Goal: Communication & Community: Ask a question

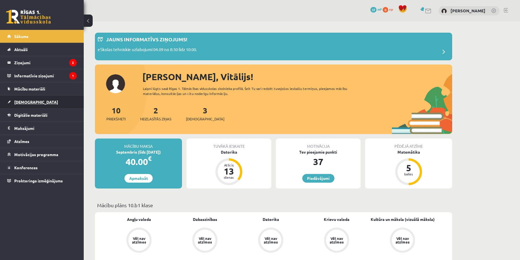
click at [30, 99] on link "[DEMOGRAPHIC_DATA]" at bounding box center [41, 101] width 69 height 13
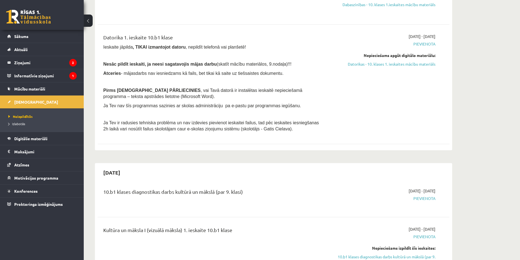
scroll to position [195, 0]
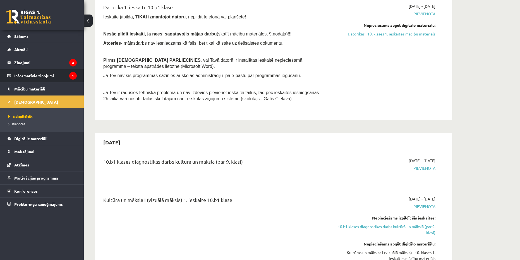
click at [47, 74] on legend "Informatīvie ziņojumi 1" at bounding box center [45, 75] width 62 height 13
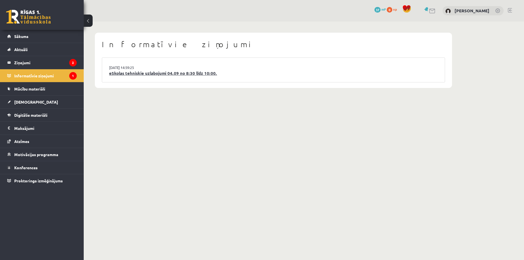
click at [118, 73] on link "eSkolas tehniskie uzlabojumi 04.09 no 8:30 līdz 10:00." at bounding box center [273, 73] width 329 height 6
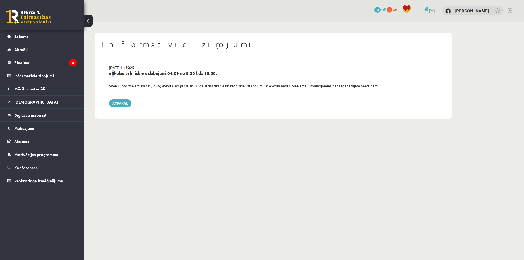
drag, startPoint x: 108, startPoint y: 74, endPoint x: 112, endPoint y: 78, distance: 5.1
click at [112, 78] on div "eSkolas tehniskie uzlabojumi 04.09 no 8:30 līdz 10:00." at bounding box center [273, 76] width 337 height 13
click at [111, 76] on div "eSkolas tehniskie uzlabojumi 04.09 no 8:30 līdz 10:00." at bounding box center [273, 76] width 337 height 13
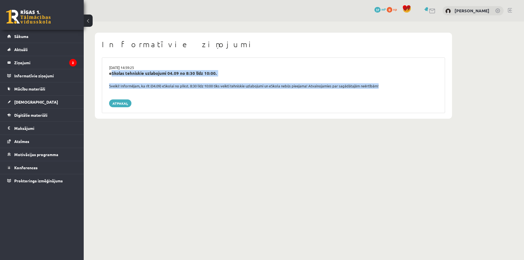
copy div "eSkolas tehniskie uzlabojumi 04.09 no 8:30 līdz 10:00. Sveiki! Informējam, ka r…"
drag, startPoint x: 107, startPoint y: 73, endPoint x: 362, endPoint y: 93, distance: 255.7
click at [362, 93] on div "03.09.2025 14:59:25 eSkolas tehniskie uzlabojumi 04.09 no 8:30 līdz 10:00. Svei…" at bounding box center [273, 84] width 343 height 55
click at [121, 105] on link "Atpakaļ" at bounding box center [120, 103] width 22 height 8
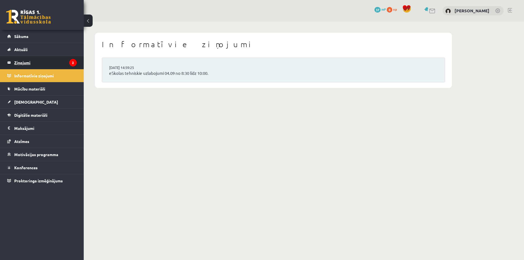
click at [53, 62] on legend "Ziņojumi 2" at bounding box center [45, 62] width 62 height 13
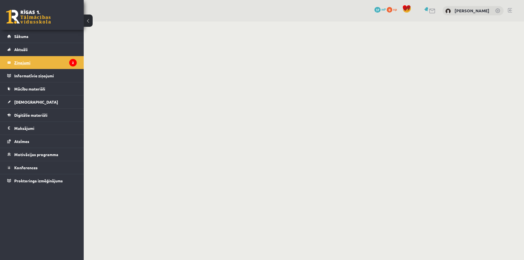
click at [28, 62] on legend "Ziņojumi 2" at bounding box center [45, 62] width 62 height 13
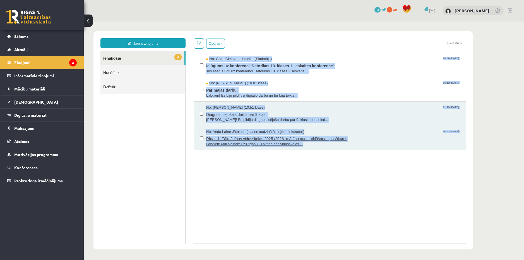
copy div "No: Gatis Cielava - datorika (Skolotājs) 18:08 03/09/2025 Ielūgums uz konferenc…"
drag, startPoint x: 196, startPoint y: 55, endPoint x: 349, endPoint y: 145, distance: 177.5
click at [349, 145] on div "No: Gatis Cielava - datorika (Skolotājs) 18:08 03/09/2025 Ielūgums uz konferenc…" at bounding box center [329, 101] width 271 height 97
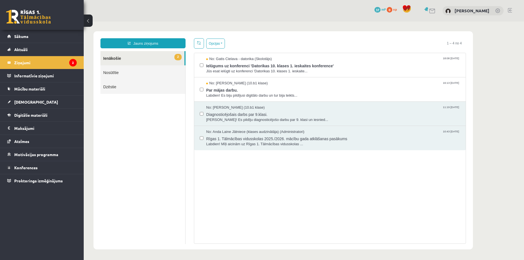
click at [251, 33] on div "Jauns ziņojums 2 Ienākošie Nosūtītie Dzēstie * ********* ********* ******* Opci…" at bounding box center [282, 140] width 379 height 218
click at [134, 55] on link "2 Ienākošie" at bounding box center [142, 58] width 84 height 14
click at [231, 60] on span "No: Gatis Cielava - datorika (Skolotājs)" at bounding box center [239, 58] width 66 height 5
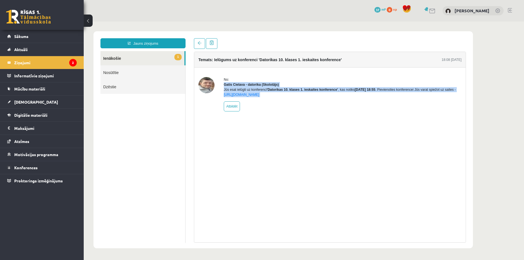
copy body "Gatis Cielava - datorika (Skolotājs) Jūs esat ielūgti uz konferenci 'Datorikas …"
drag, startPoint x: 222, startPoint y: 84, endPoint x: 289, endPoint y: 103, distance: 69.3
click at [289, 103] on div "No: Gatis Cielava - datorika (Skolotājs) Jūs esat ielūgti uz konferenci 'Datori…" at bounding box center [329, 94] width 263 height 34
click at [240, 96] on link "https://eskola.r1tv.lv/conferences/4490/join" at bounding box center [241, 95] width 35 height 4
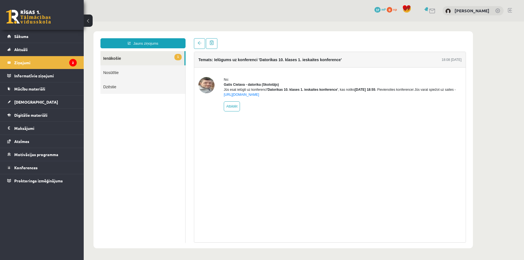
click at [155, 57] on link "1 Ienākošie" at bounding box center [142, 58] width 84 height 14
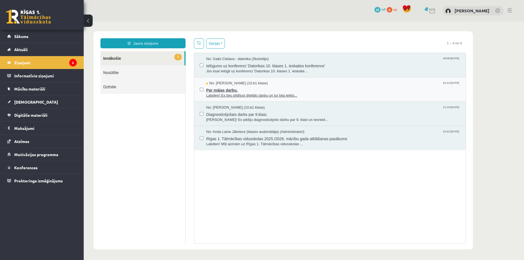
click at [213, 89] on span "Par mājas darbu." at bounding box center [333, 89] width 254 height 7
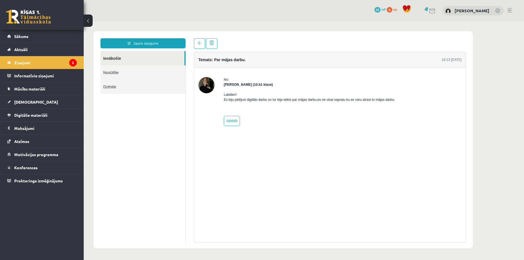
click at [209, 81] on img at bounding box center [206, 85] width 16 height 16
click at [232, 97] on p "Labdien! Es biju pildījusi digitālo darbu un tur bija teikts par mājas darbu,es…" at bounding box center [309, 97] width 171 height 10
click at [132, 56] on link "Ienākošie" at bounding box center [142, 58] width 84 height 14
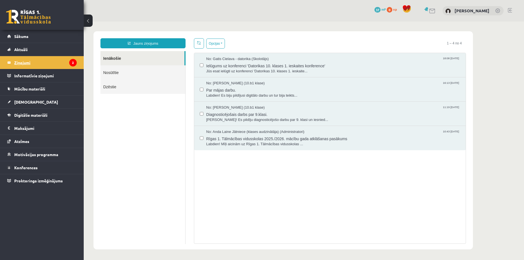
click at [38, 63] on legend "Ziņojumi 2" at bounding box center [45, 62] width 62 height 13
click at [33, 76] on legend "Informatīvie ziņojumi 0" at bounding box center [45, 75] width 62 height 13
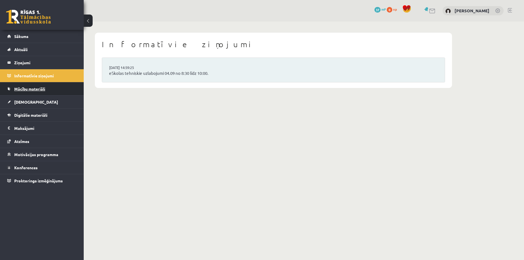
click at [38, 90] on span "Mācību materiāli" at bounding box center [29, 88] width 31 height 5
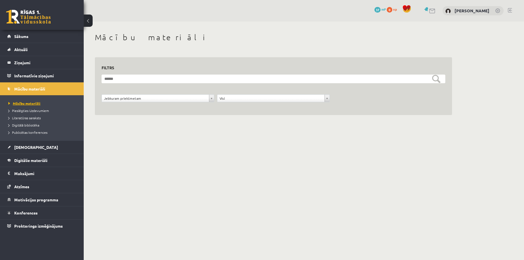
click at [43, 103] on link "Mācību materiāli" at bounding box center [43, 103] width 70 height 5
click at [38, 92] on link "Mācību materiāli" at bounding box center [41, 88] width 69 height 13
click at [30, 61] on legend "Ziņojumi 2" at bounding box center [45, 62] width 62 height 13
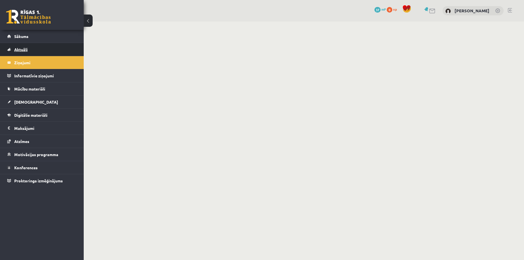
click at [27, 51] on span "Aktuāli" at bounding box center [20, 49] width 13 height 5
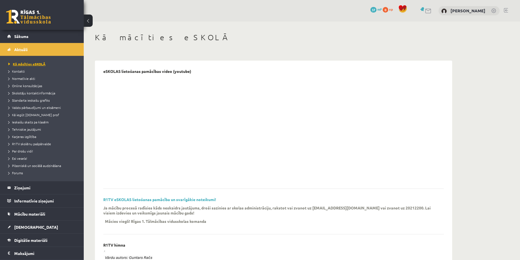
click at [28, 63] on span "Kā mācīties eSKOLĀ" at bounding box center [26, 64] width 37 height 4
click at [22, 41] on link "Sākums" at bounding box center [41, 36] width 69 height 13
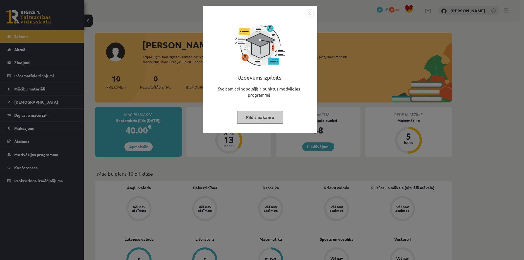
click at [276, 115] on button "Pildīt nākamo" at bounding box center [260, 117] width 46 height 13
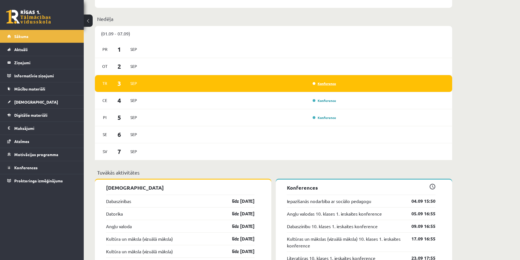
scroll to position [279, 0]
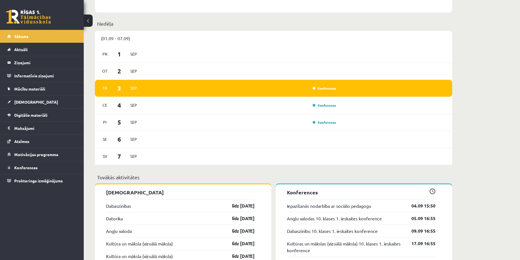
click at [134, 90] on span "Sep" at bounding box center [134, 88] width 12 height 9
click at [119, 88] on span "3" at bounding box center [119, 87] width 17 height 9
click at [27, 101] on span "[DEMOGRAPHIC_DATA]" at bounding box center [36, 101] width 44 height 5
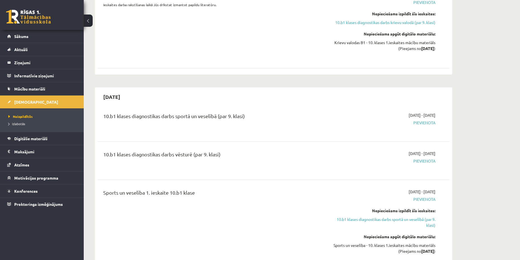
scroll to position [641, 0]
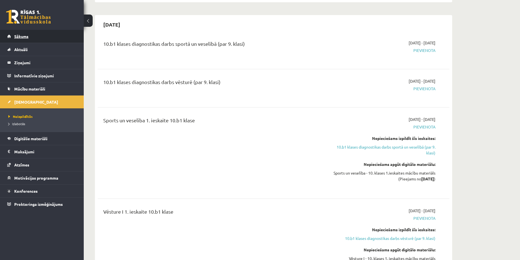
click at [25, 37] on span "Sākums" at bounding box center [21, 36] width 14 height 5
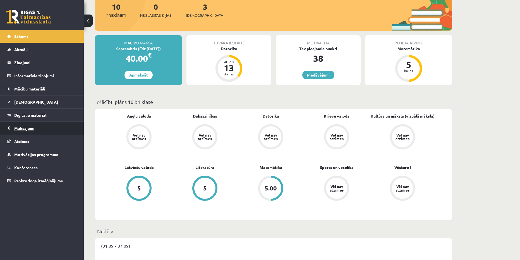
scroll to position [54, 0]
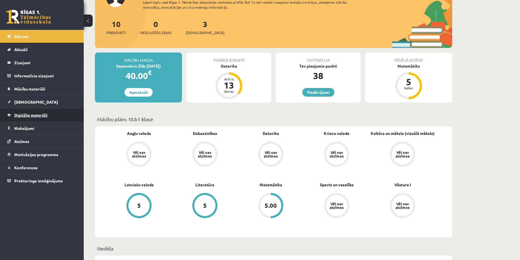
click at [24, 115] on span "Digitālie materiāli" at bounding box center [30, 114] width 33 height 5
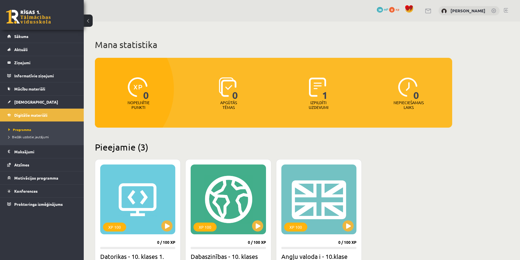
click at [324, 99] on span "1" at bounding box center [325, 88] width 6 height 23
click at [316, 105] on p "Izpildīti uzdevumi" at bounding box center [318, 104] width 22 height 9
click at [45, 104] on link "[DEMOGRAPHIC_DATA]" at bounding box center [41, 101] width 69 height 13
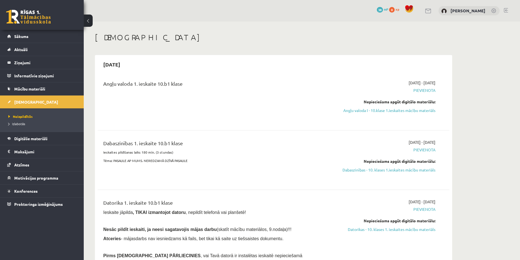
click at [28, 89] on span "Mācību materiāli" at bounding box center [29, 88] width 31 height 5
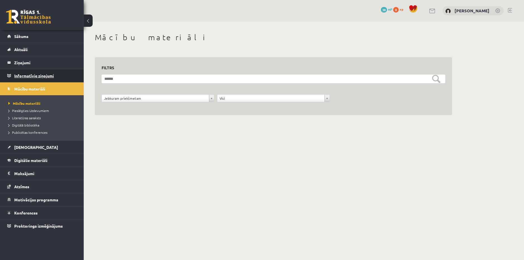
click at [31, 76] on legend "Informatīvie ziņojumi 0" at bounding box center [45, 75] width 62 height 13
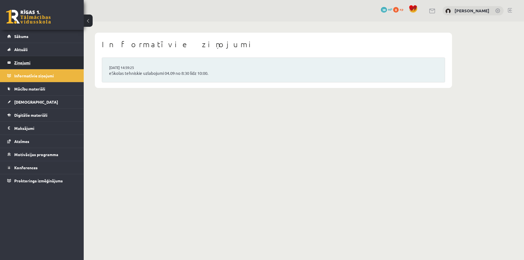
click at [28, 61] on legend "Ziņojumi 0" at bounding box center [45, 62] width 62 height 13
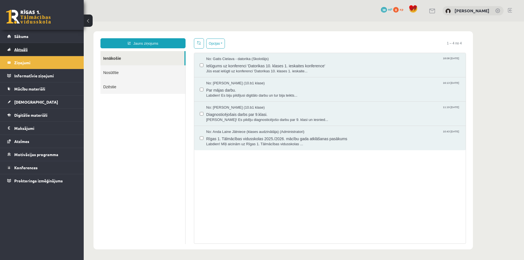
click at [26, 50] on span "Aktuāli" at bounding box center [20, 49] width 13 height 5
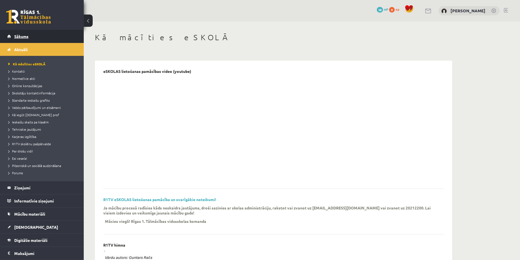
click at [23, 40] on link "Sākums" at bounding box center [41, 36] width 69 height 13
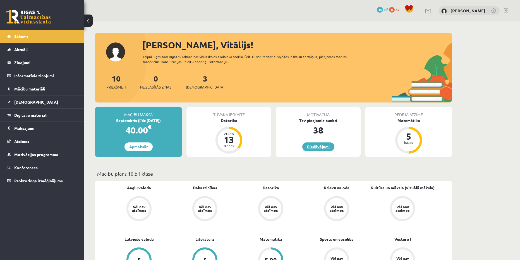
click at [323, 149] on link "Piedāvājumi" at bounding box center [318, 146] width 32 height 9
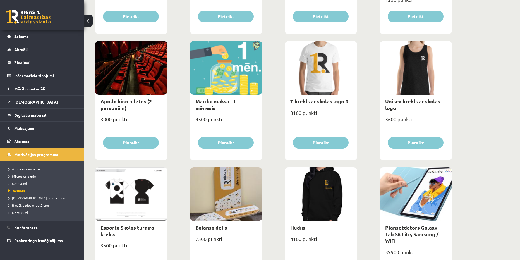
scroll to position [179, 0]
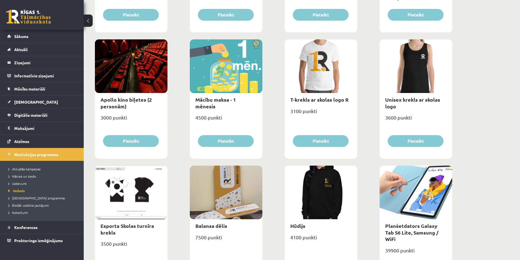
click at [30, 15] on link at bounding box center [28, 17] width 45 height 14
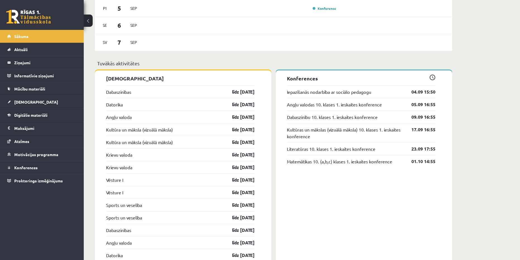
scroll to position [418, 0]
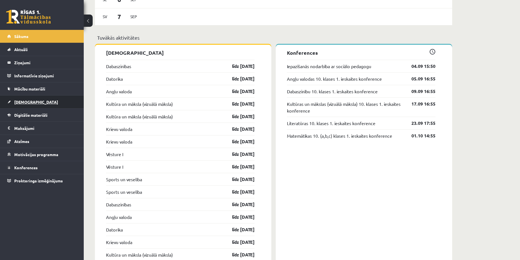
click at [37, 105] on link "[DEMOGRAPHIC_DATA]" at bounding box center [41, 101] width 69 height 13
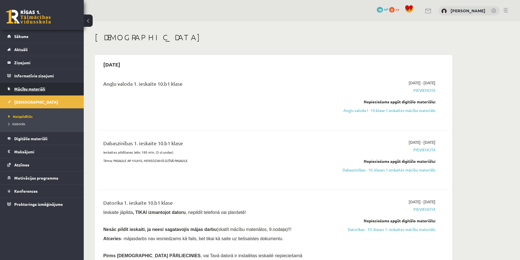
click at [15, 89] on span "Mācību materiāli" at bounding box center [29, 88] width 31 height 5
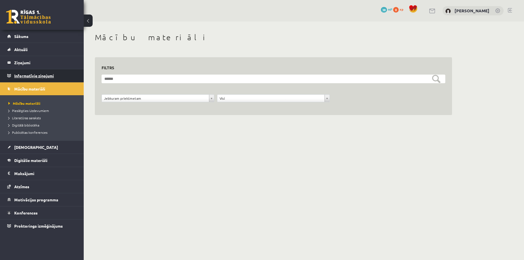
click at [45, 75] on legend "Informatīvie ziņojumi 0" at bounding box center [45, 75] width 62 height 13
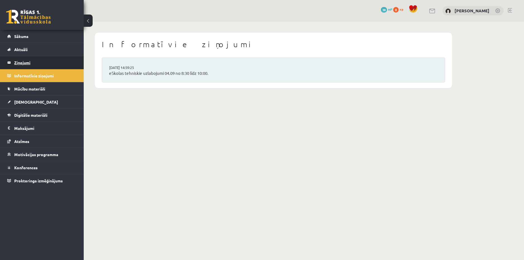
click at [35, 63] on legend "Ziņojumi 0" at bounding box center [45, 62] width 62 height 13
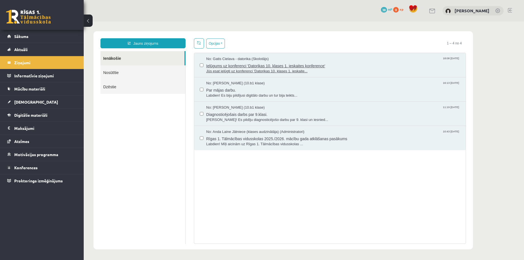
click at [232, 59] on span "No: Gatis Cielava - datorika (Skolotājs)" at bounding box center [237, 58] width 62 height 5
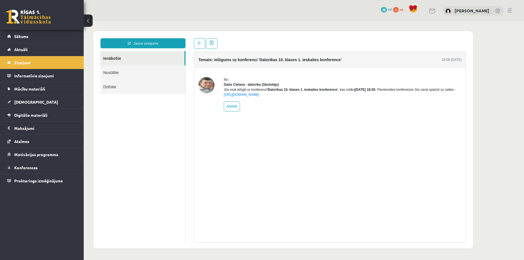
click at [201, 85] on img at bounding box center [206, 85] width 16 height 16
click at [259, 14] on div "0 Dāvanas 38 mP 0 xp Vitālijs Čugunovs" at bounding box center [304, 10] width 440 height 21
click at [171, 125] on ul "Ienākošie Nosūtītie Dzēstie" at bounding box center [142, 147] width 85 height 192
click at [25, 33] on link "Sākums" at bounding box center [41, 36] width 69 height 13
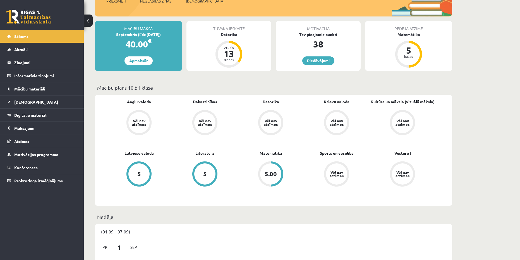
scroll to position [84, 0]
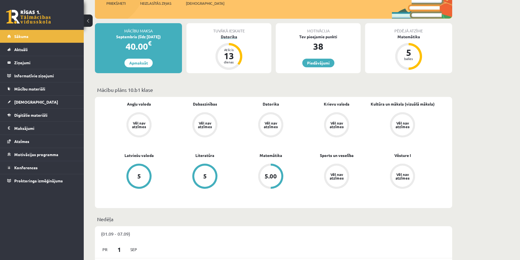
click at [231, 51] on div "13" at bounding box center [228, 55] width 17 height 9
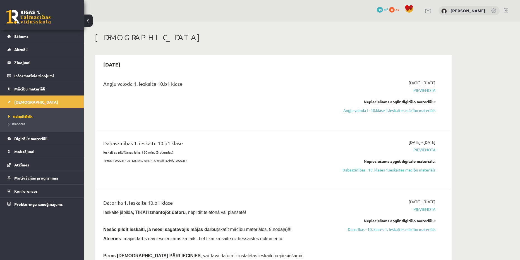
click at [88, 19] on button at bounding box center [88, 21] width 9 height 12
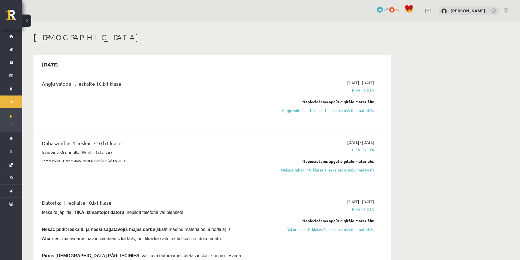
click at [28, 21] on button at bounding box center [26, 21] width 9 height 12
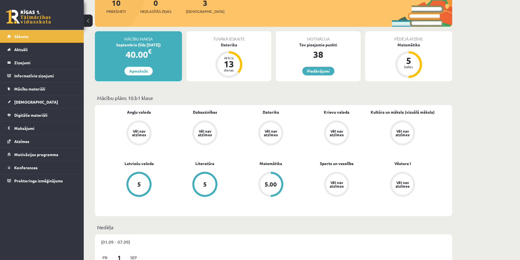
scroll to position [56, 0]
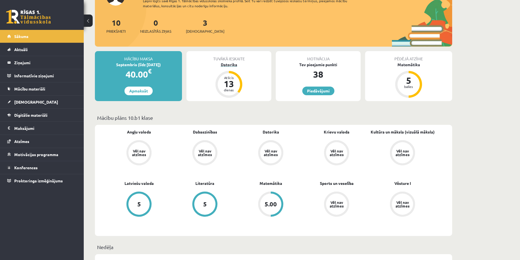
click at [230, 64] on div "Datorika" at bounding box center [228, 65] width 85 height 6
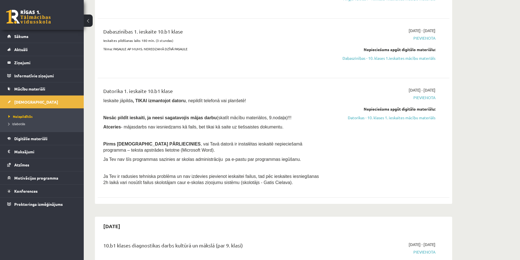
scroll to position [84, 0]
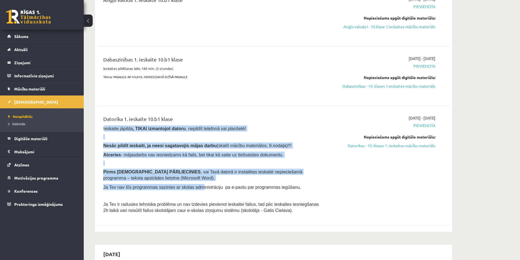
drag, startPoint x: 104, startPoint y: 128, endPoint x: 191, endPoint y: 188, distance: 105.5
click at [191, 188] on div "Datorika 1. ieskaite 10.b1 klase Ieskaite jāpilda , TIKAI izmantojot datoru , n…" at bounding box center [212, 165] width 227 height 101
drag, startPoint x: 130, startPoint y: 150, endPoint x: 125, endPoint y: 146, distance: 6.3
click at [130, 150] on div "Datorika 1. ieskaite 10.b1 klase Ieskaite jāpilda , TIKAI izmantojot datoru , n…" at bounding box center [212, 165] width 227 height 101
click at [106, 127] on span "Ieskaite jāpilda , TIKAI izmantojot datoru , nepildīt telefonā vai planšetē!" at bounding box center [174, 128] width 143 height 5
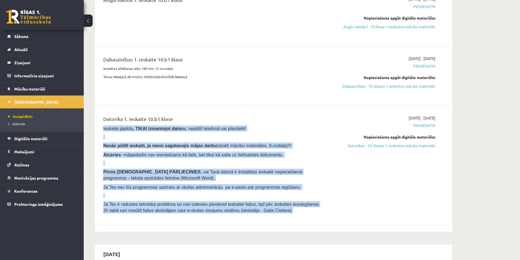
copy div "Ieskaite jāpilda , TIKAI izmantojot datoru , nepildīt telefonā vai planšetē! Ne…"
drag, startPoint x: 102, startPoint y: 126, endPoint x: 254, endPoint y: 214, distance: 175.6
click at [254, 214] on div "Datorika 1. ieskaite 10.b1 klase Ieskaite jāpilda , TIKAI izmantojot datoru , n…" at bounding box center [212, 165] width 227 height 101
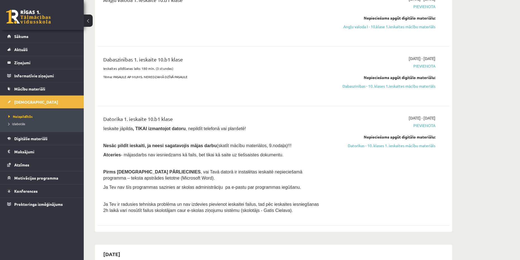
click at [198, 110] on div "Datorika 1. ieskaite 10.b1 klase Ieskaite jāpilda , TIKAI izmantojot datoru , n…" at bounding box center [273, 165] width 351 height 112
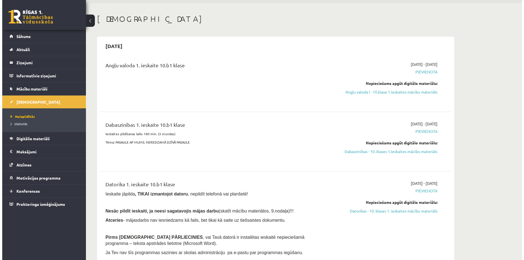
scroll to position [0, 0]
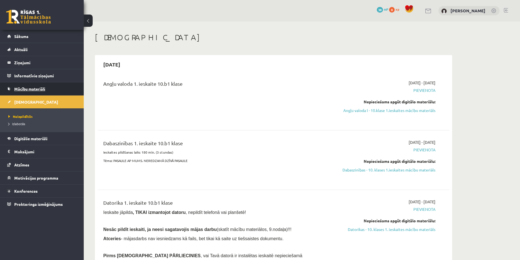
click at [48, 89] on link "Mācību materiāli" at bounding box center [41, 88] width 69 height 13
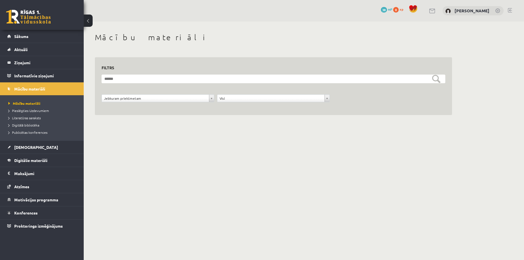
click at [386, 10] on span "38" at bounding box center [384, 10] width 6 height 6
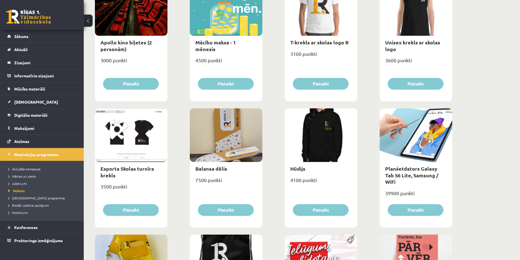
scroll to position [279, 0]
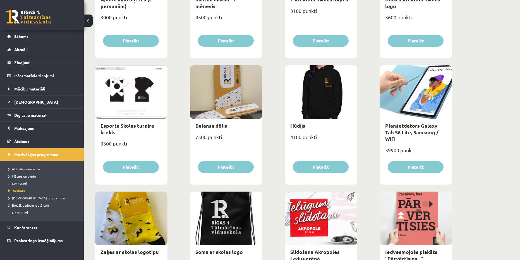
click at [132, 94] on div at bounding box center [131, 92] width 73 height 54
click at [113, 95] on div at bounding box center [131, 92] width 73 height 54
click at [116, 126] on link "Esporta Skolas turnīra krekls" at bounding box center [127, 128] width 54 height 13
type input "*"
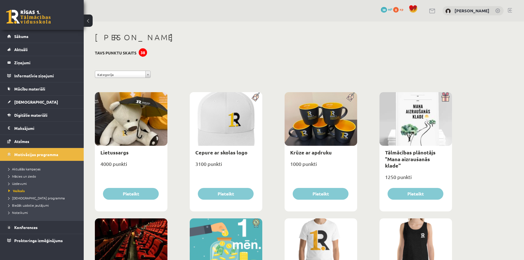
select select "*"
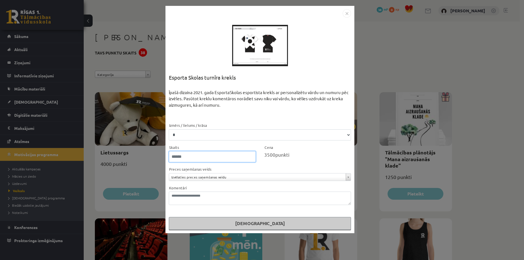
click at [192, 157] on input "*" at bounding box center [212, 156] width 87 height 11
click at [193, 156] on input "*" at bounding box center [212, 156] width 87 height 11
click at [301, 159] on div "Cena 3500 punkti" at bounding box center [307, 153] width 95 height 18
click at [302, 157] on div "3500 punkti" at bounding box center [307, 154] width 87 height 7
click at [270, 54] on div at bounding box center [260, 46] width 56 height 56
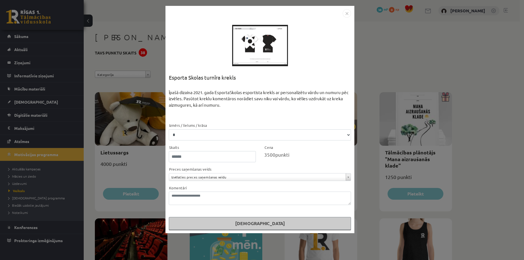
click at [385, 41] on div "**********" at bounding box center [262, 130] width 524 height 260
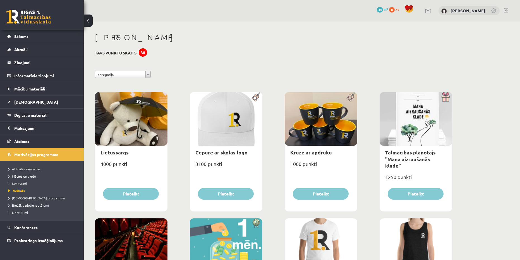
drag, startPoint x: 136, startPoint y: 51, endPoint x: 166, endPoint y: 54, distance: 30.0
click at [31, 92] on link "Mācību materiāli" at bounding box center [41, 88] width 69 height 13
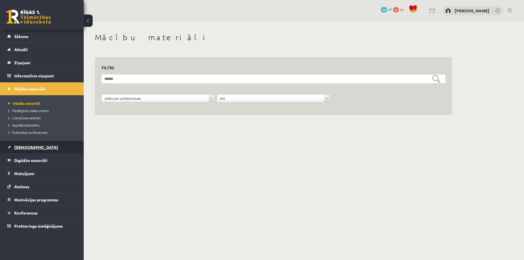
click at [39, 143] on link "[DEMOGRAPHIC_DATA]" at bounding box center [41, 147] width 69 height 13
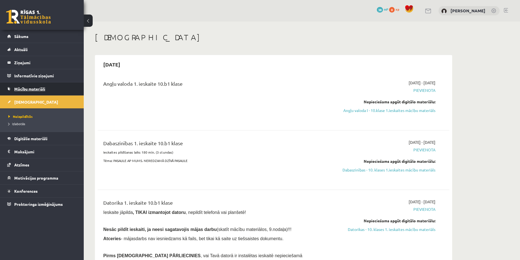
click at [38, 91] on span "Mācību materiāli" at bounding box center [29, 88] width 31 height 5
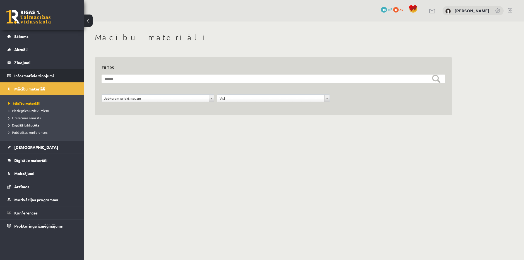
click at [39, 77] on legend "Informatīvie ziņojumi 0" at bounding box center [45, 75] width 62 height 13
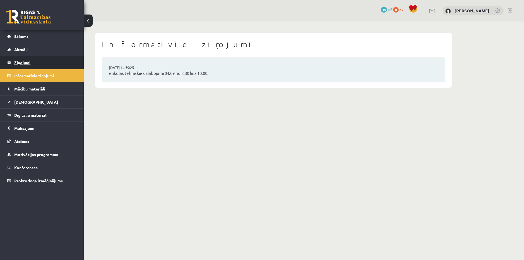
click at [44, 62] on legend "Ziņojumi 0" at bounding box center [45, 62] width 62 height 13
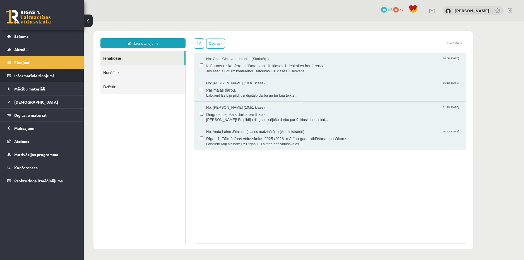
click at [23, 76] on legend "Informatīvie ziņojumi 0" at bounding box center [45, 75] width 62 height 13
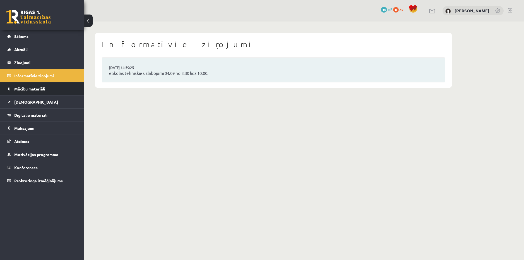
click at [35, 88] on span "Mācību materiāli" at bounding box center [29, 88] width 31 height 5
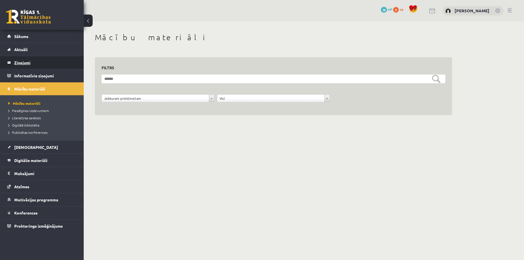
click at [32, 67] on legend "Ziņojumi 0" at bounding box center [45, 62] width 62 height 13
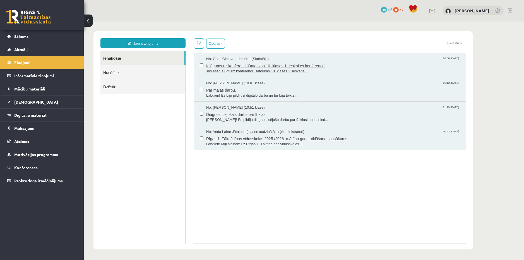
click at [228, 57] on span "No: Gatis Cielava - datorika (Skolotājs)" at bounding box center [237, 58] width 62 height 5
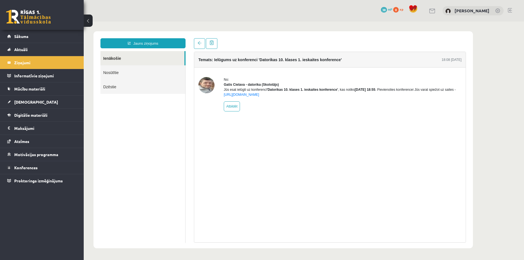
click at [114, 71] on link "Nosūtītie" at bounding box center [142, 72] width 85 height 14
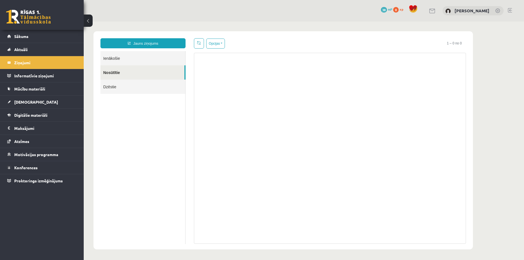
click at [114, 61] on link "Ienākošie" at bounding box center [142, 58] width 85 height 14
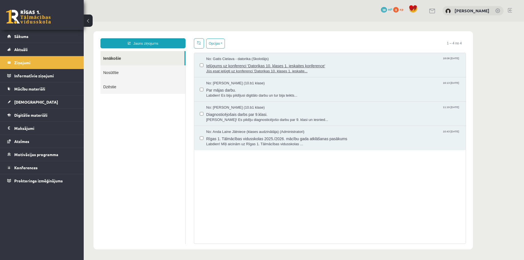
click at [227, 56] on span "No: Gatis Cielava - datorika (Skolotājs)" at bounding box center [237, 58] width 62 height 5
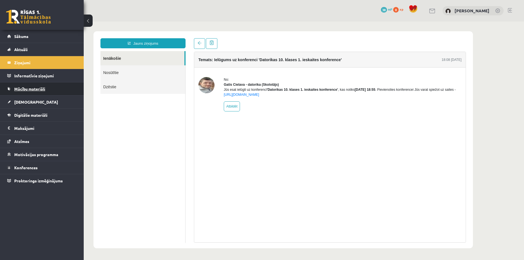
click at [46, 85] on link "Mācību materiāli" at bounding box center [41, 88] width 69 height 13
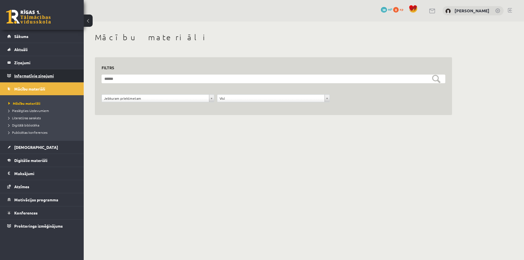
click at [43, 77] on legend "Informatīvie ziņojumi 0" at bounding box center [45, 75] width 62 height 13
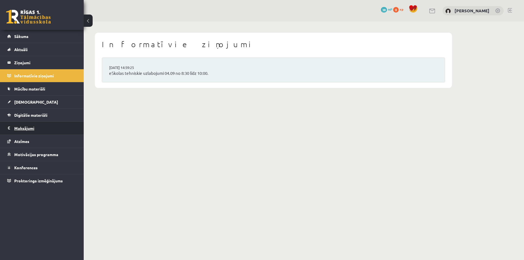
click at [41, 124] on legend "Maksājumi 0" at bounding box center [45, 128] width 62 height 13
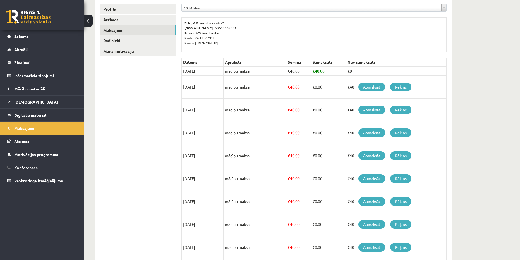
scroll to position [52, 0]
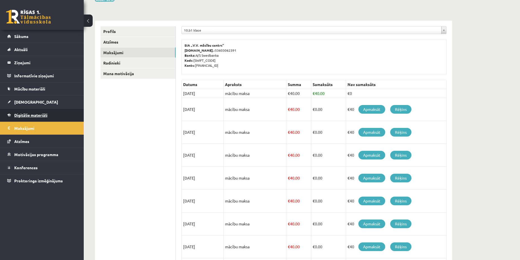
click at [44, 108] on link "Digitālie materiāli" at bounding box center [41, 114] width 69 height 13
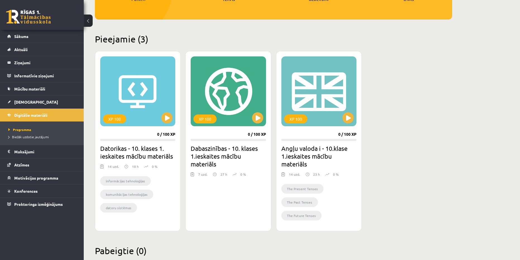
scroll to position [122, 0]
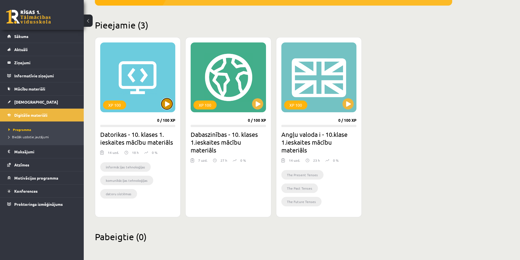
click at [168, 102] on button at bounding box center [166, 103] width 11 height 11
click at [119, 105] on div "XP 100" at bounding box center [114, 104] width 23 height 9
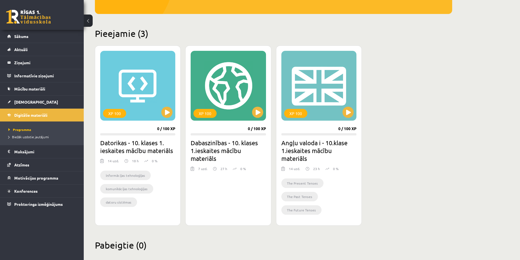
scroll to position [94, 0]
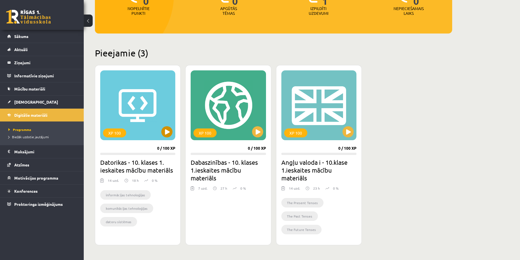
click at [156, 102] on div "XP 100" at bounding box center [137, 105] width 75 height 70
click at [258, 130] on button at bounding box center [257, 131] width 11 height 11
click at [348, 132] on button at bounding box center [347, 131] width 11 height 11
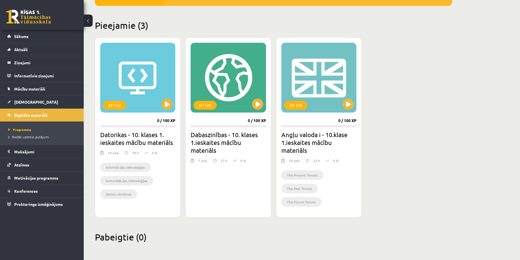
scroll to position [122, 0]
click at [52, 99] on link "[DEMOGRAPHIC_DATA]" at bounding box center [41, 101] width 69 height 13
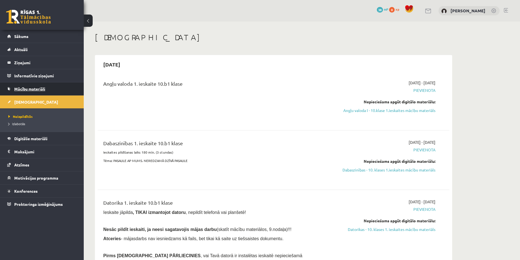
click at [35, 88] on span "Mācību materiāli" at bounding box center [29, 88] width 31 height 5
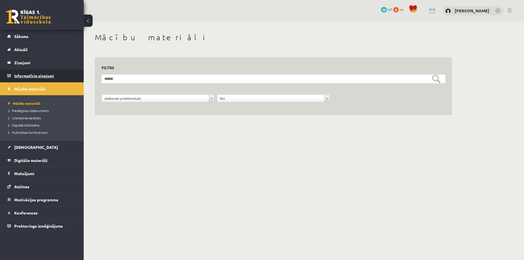
click at [33, 74] on legend "Informatīvie ziņojumi 0" at bounding box center [45, 75] width 62 height 13
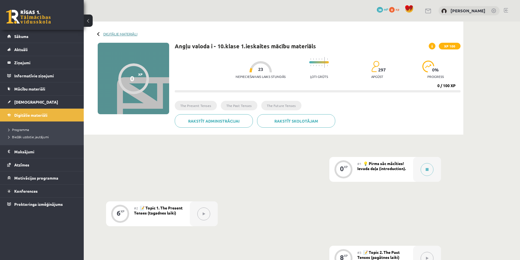
click at [105, 32] on link "Digitālie materiāli" at bounding box center [120, 34] width 34 height 4
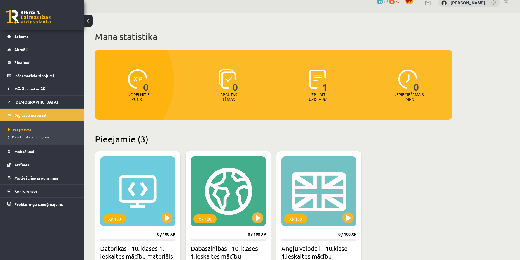
scroll to position [28, 0]
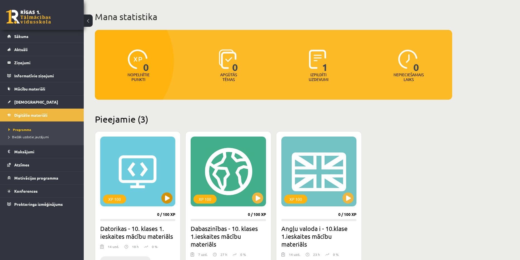
click at [162, 180] on div "XP 100" at bounding box center [137, 171] width 75 height 70
click at [141, 174] on div "XP 100" at bounding box center [137, 171] width 75 height 70
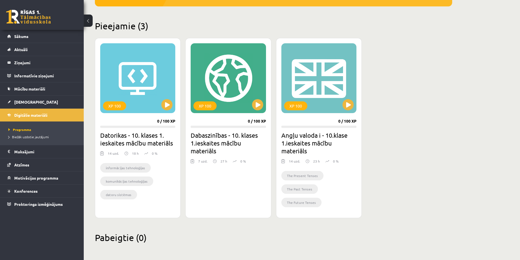
scroll to position [122, 0]
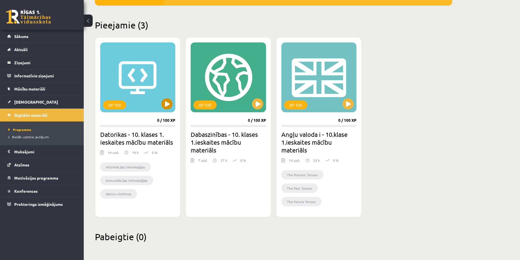
click at [130, 110] on div "XP 100" at bounding box center [137, 77] width 75 height 70
click at [123, 106] on div "XP 100" at bounding box center [114, 104] width 23 height 9
click at [145, 86] on div "XP 100" at bounding box center [137, 77] width 75 height 70
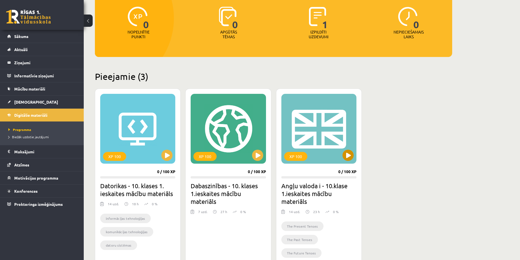
scroll to position [66, 0]
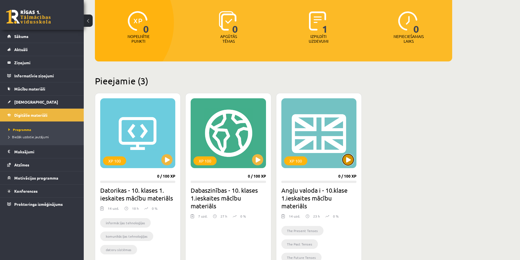
click at [349, 157] on button at bounding box center [347, 159] width 11 height 11
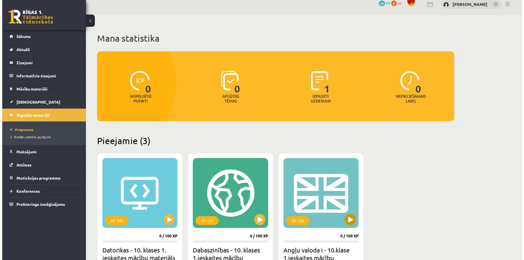
scroll to position [0, 0]
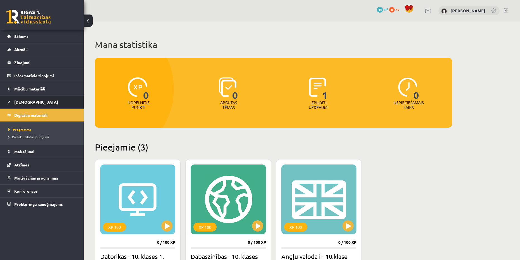
click at [32, 103] on link "[DEMOGRAPHIC_DATA]" at bounding box center [41, 101] width 69 height 13
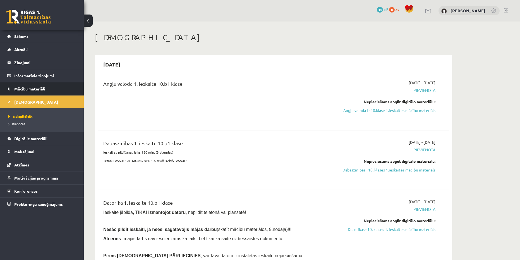
click at [31, 91] on span "Mācību materiāli" at bounding box center [29, 88] width 31 height 5
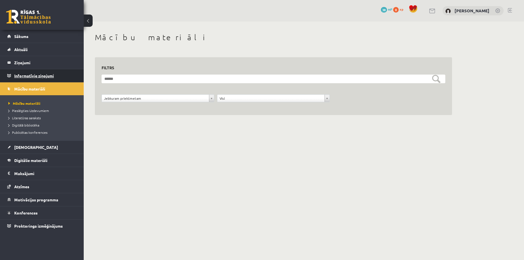
click at [38, 80] on legend "Informatīvie ziņojumi 0" at bounding box center [45, 75] width 62 height 13
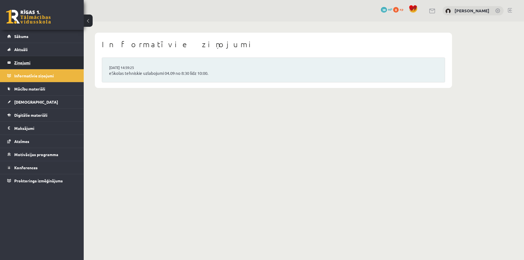
click at [41, 62] on legend "Ziņojumi 0" at bounding box center [45, 62] width 62 height 13
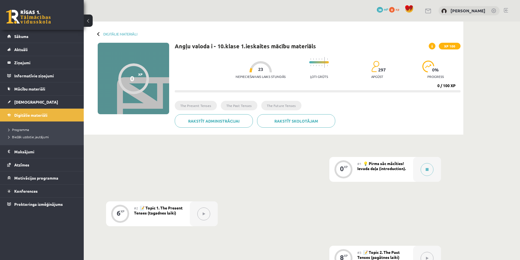
click at [102, 34] on div "Digitālie materiāli" at bounding box center [118, 34] width 40 height 4
click at [97, 33] on div at bounding box center [99, 34] width 4 height 4
click at [105, 32] on link "Digitālie materiāli" at bounding box center [120, 34] width 34 height 4
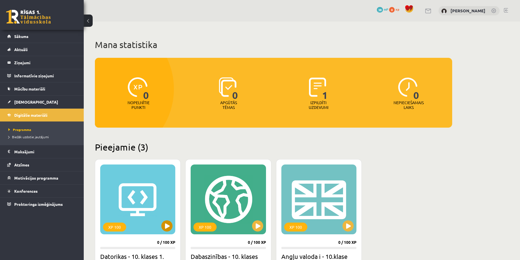
click at [152, 208] on div "XP 100" at bounding box center [137, 199] width 75 height 70
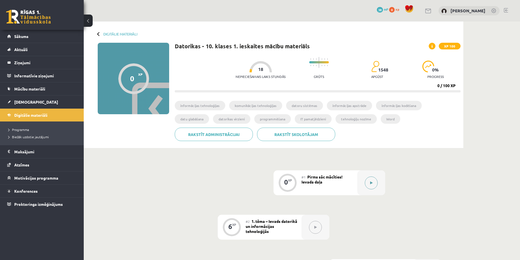
click at [373, 184] on button at bounding box center [370, 182] width 13 height 13
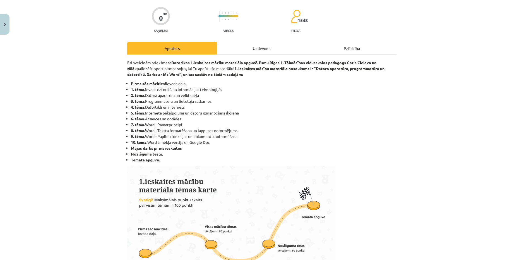
scroll to position [28, 0]
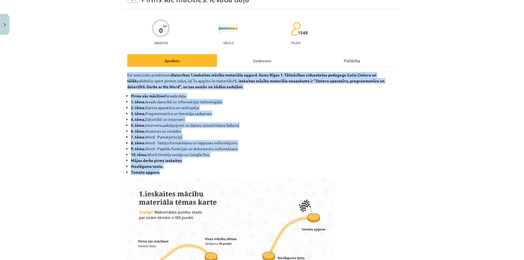
copy div "Esi sveicināts priekšmeta Datorikas 1.ieskaites mācību materiāla apguvē. Esmu R…"
drag, startPoint x: 124, startPoint y: 70, endPoint x: 187, endPoint y: 173, distance: 121.4
click at [185, 143] on li "8. tēma. Word - Teksta formatēšana un lappuses noformējums" at bounding box center [264, 143] width 266 height 6
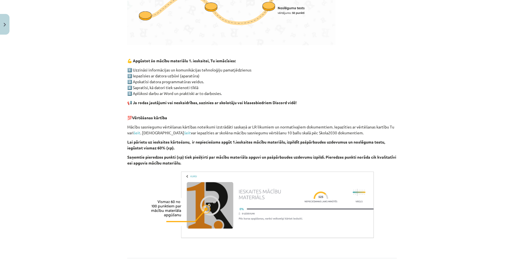
scroll to position [276, 0]
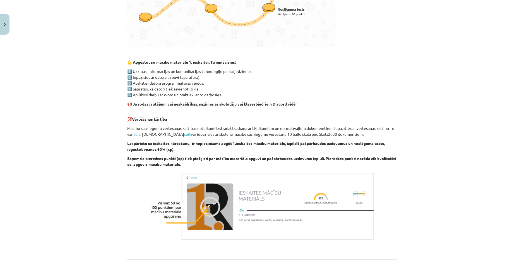
copy div "💪 Apgūstot šo mācību materiālu 1. ieskaitei, Tu iemācīsies: 1️⃣ Uzzināsi inform…"
drag, startPoint x: 130, startPoint y: 60, endPoint x: 212, endPoint y: 163, distance: 131.7
click at [212, 163] on div "0 XP Saņemsi Viegls 1548 pilda Apraksts Uzdevums Palīdzība Esi sveicināts priek…" at bounding box center [262, 31] width 276 height 540
click at [269, 127] on p "Mācību sasniegumu vērtēšanas kārtības noteikumi izstrādāti saskaņā ar LR likumi…" at bounding box center [261, 131] width 269 height 12
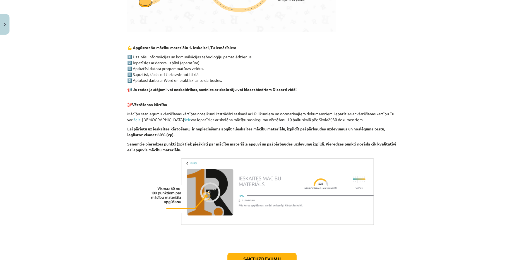
scroll to position [332, 0]
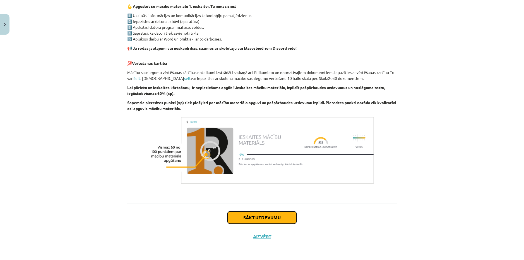
click at [281, 216] on button "Sākt uzdevumu" at bounding box center [261, 217] width 69 height 12
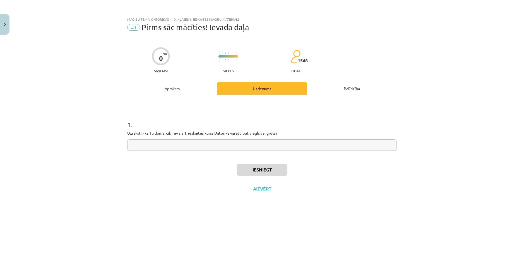
scroll to position [0, 0]
click at [269, 90] on div "Uzdevums" at bounding box center [262, 88] width 90 height 13
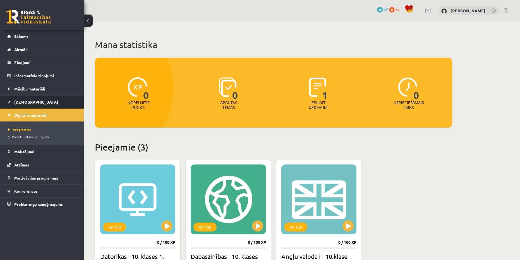
click at [25, 100] on span "[DEMOGRAPHIC_DATA]" at bounding box center [36, 101] width 44 height 5
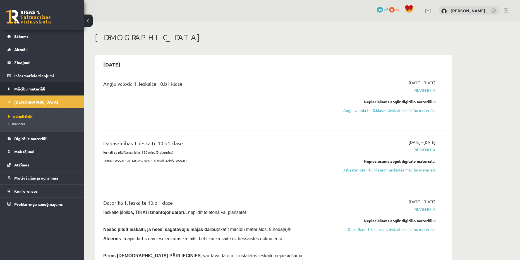
click at [41, 91] on link "Mācību materiāli" at bounding box center [41, 88] width 69 height 13
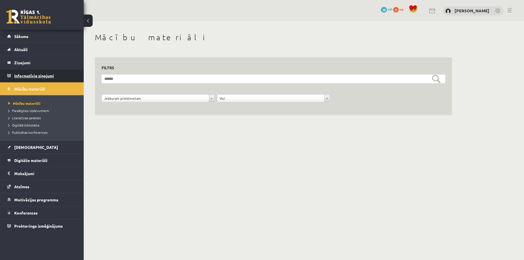
click at [38, 74] on legend "Informatīvie ziņojumi 0" at bounding box center [45, 75] width 62 height 13
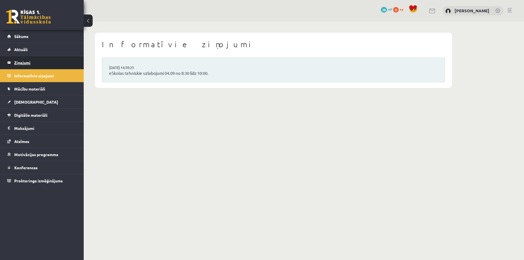
click at [33, 64] on legend "Ziņojumi 0" at bounding box center [45, 62] width 62 height 13
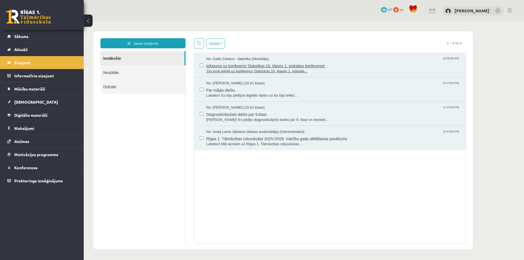
click at [229, 56] on span "No: Gatis Cielava - datorika (Skolotājs)" at bounding box center [237, 58] width 62 height 5
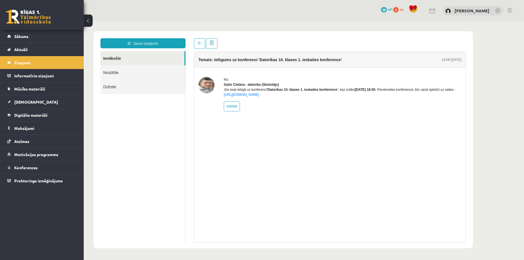
drag, startPoint x: 437, startPoint y: 59, endPoint x: 463, endPoint y: 61, distance: 26.0
click at [463, 61] on div "Temats: Ielūgums uz konferenci 'Datorikas 10. klases 1. ieskaites konference' 1…" at bounding box center [329, 60] width 271 height 16
click at [464, 60] on div "Temats: Ielūgums uz konferenci 'Datorikas 10. klases 1. ieskaites konference' 1…" at bounding box center [329, 60] width 271 height 16
drag, startPoint x: 199, startPoint y: 59, endPoint x: 318, endPoint y: 60, distance: 118.8
click at [309, 59] on h4 "Temats: Ielūgums uz konferenci 'Datorikas 10. klases 1. ieskaites konference'" at bounding box center [269, 59] width 143 height 4
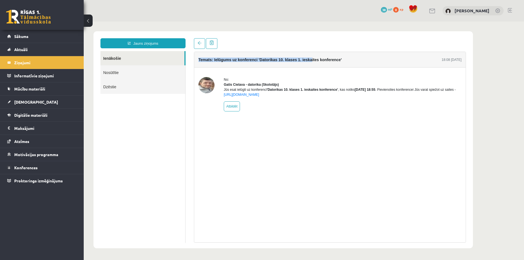
click at [310, 54] on div "Temats: Ielūgums uz konferenci 'Datorikas 10. klases 1. ieskaites konference' 1…" at bounding box center [329, 60] width 271 height 16
click at [235, 111] on link "Atbildēt" at bounding box center [232, 106] width 16 height 10
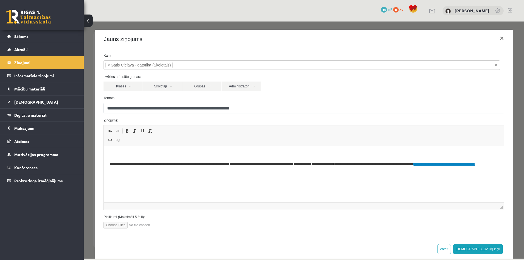
drag, startPoint x: 105, startPoint y: 77, endPoint x: 121, endPoint y: 77, distance: 15.9
click at [121, 77] on label "Izvēlies adresātu grupas:" at bounding box center [303, 76] width 409 height 5
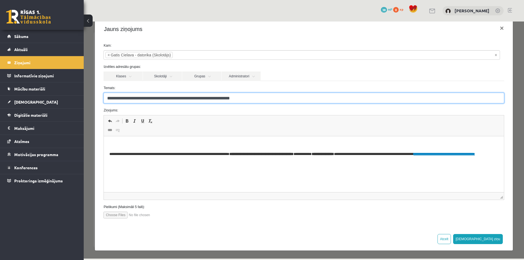
drag, startPoint x: 248, startPoint y: 98, endPoint x: 240, endPoint y: 98, distance: 8.1
click at [240, 98] on input "**********" at bounding box center [303, 98] width 400 height 11
click at [258, 100] on input "**********" at bounding box center [303, 98] width 400 height 11
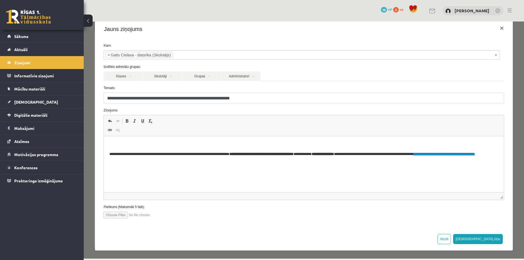
click at [166, 127] on span "Панели инструментов редактора Отменить Комбинация клавиш Ctrl+Z Повторить Комби…" at bounding box center [304, 125] width 400 height 21
click at [154, 134] on span "Панели инструментов редактора Отменить Комбинация клавиш Ctrl+Z Повторить Комби…" at bounding box center [304, 125] width 400 height 21
click at [138, 129] on span "Панели инструментов редактора Отменить Комбинация клавиш Ctrl+Z Повторить Комби…" at bounding box center [304, 125] width 400 height 21
drag, startPoint x: 176, startPoint y: 122, endPoint x: 164, endPoint y: 117, distance: 13.3
click at [175, 121] on span "Отменить Комбинация клавиш Ctrl+Z Повторить Комбинация клавиш Ctrl+Y Полужирный…" at bounding box center [303, 121] width 395 height 9
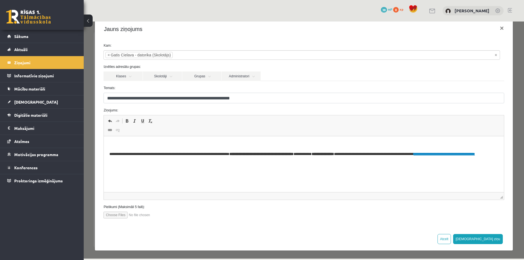
click at [164, 117] on span "Панели инструментов редактора Отменить Комбинация клавиш Ctrl+Z Повторить Комби…" at bounding box center [304, 125] width 400 height 21
drag, startPoint x: 137, startPoint y: 109, endPoint x: 130, endPoint y: 109, distance: 7.5
click at [136, 109] on label "Ziņojums:" at bounding box center [303, 110] width 409 height 5
click at [119, 110] on label "Ziņojums:" at bounding box center [303, 110] width 409 height 5
click at [125, 115] on div "Ziņojums: Rich Text Editor, wiswyg-editor-47363731660300-1756921150-757 Панели …" at bounding box center [303, 154] width 409 height 92
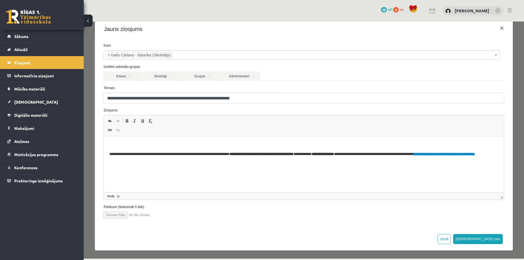
click at [127, 140] on html "**********" at bounding box center [304, 152] width 400 height 32
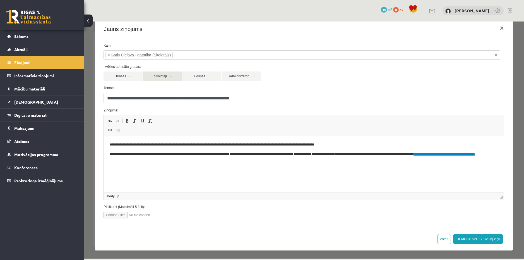
click at [153, 77] on link "Skolotāji" at bounding box center [162, 75] width 39 height 9
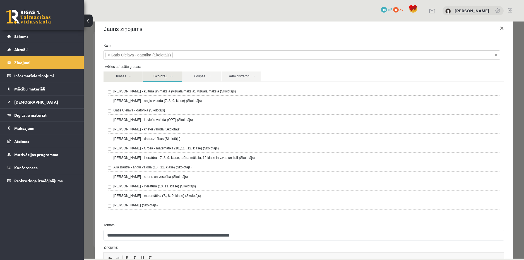
click at [126, 75] on link "Klases" at bounding box center [122, 76] width 39 height 10
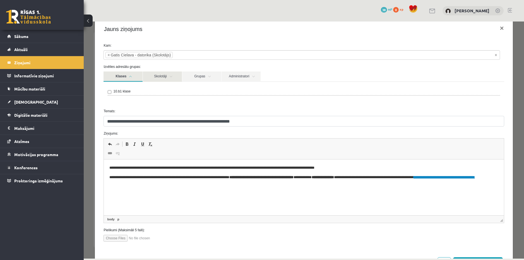
click at [163, 77] on link "Skolotāji" at bounding box center [162, 76] width 39 height 10
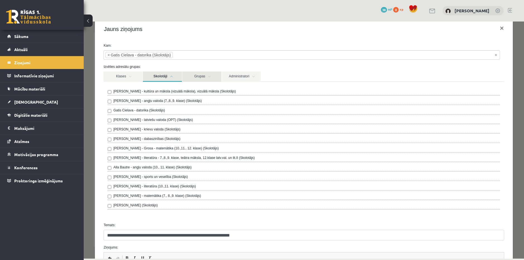
click at [196, 77] on link "Grupas" at bounding box center [201, 76] width 39 height 10
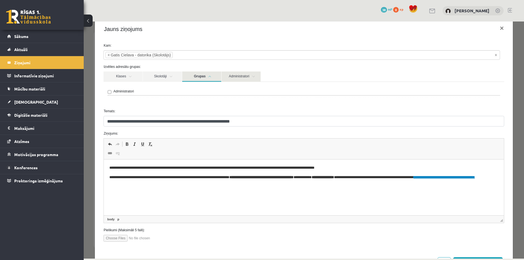
click at [226, 76] on link "Administratori" at bounding box center [240, 76] width 39 height 10
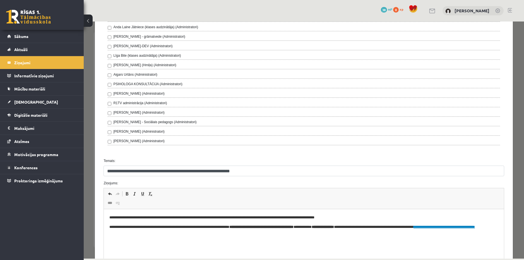
scroll to position [0, 0]
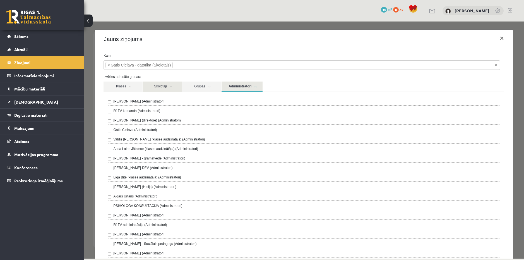
click at [162, 86] on link "Skolotāji" at bounding box center [162, 86] width 39 height 10
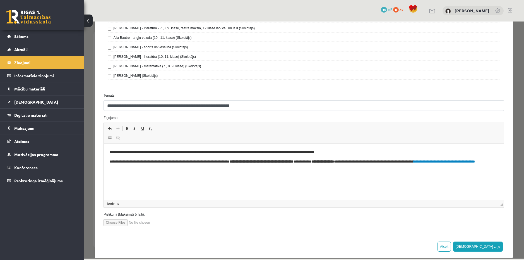
scroll to position [147, 0]
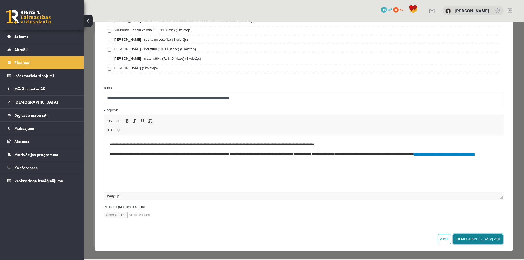
click at [484, 242] on button "[DEMOGRAPHIC_DATA] ziņu" at bounding box center [478, 239] width 50 height 10
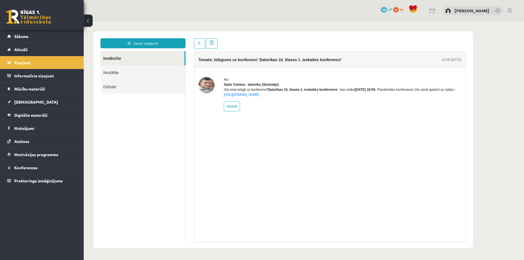
scroll to position [0, 0]
click at [233, 110] on link "Atbildēt" at bounding box center [232, 106] width 16 height 10
type input "**********"
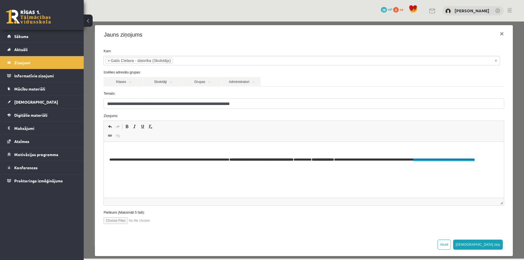
scroll to position [10, 0]
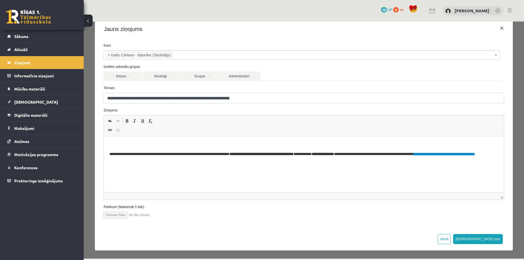
drag, startPoint x: 503, startPoint y: 241, endPoint x: 482, endPoint y: 244, distance: 21.1
click at [482, 244] on div "Atcelt Sūtīt ziņu" at bounding box center [303, 238] width 417 height 23
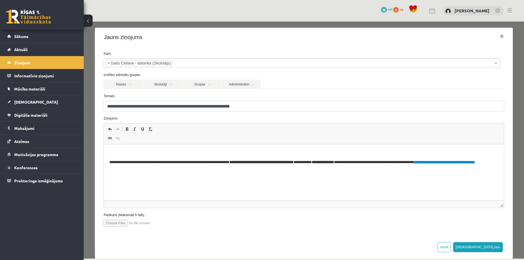
scroll to position [0, 0]
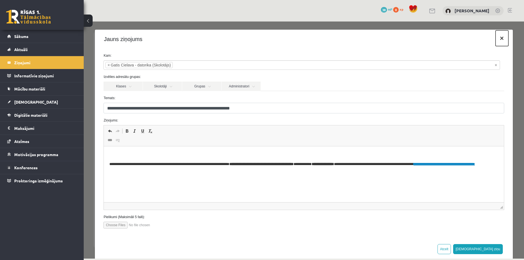
click at [499, 39] on button "×" at bounding box center [501, 38] width 13 height 16
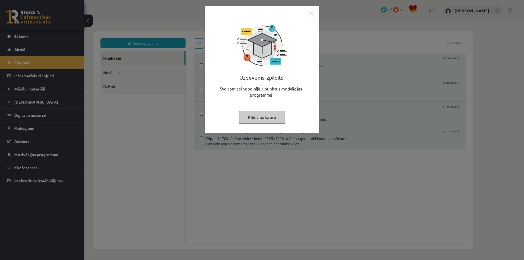
click at [261, 121] on button "Pildīt nākamo" at bounding box center [262, 117] width 46 height 13
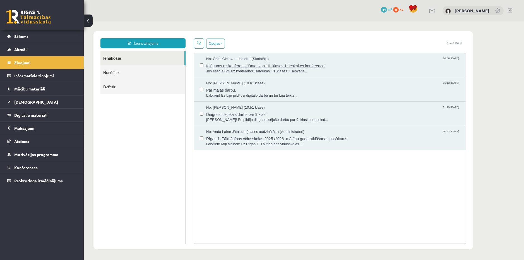
click at [254, 59] on span "No: Gatis Cielava - datorika (Skolotājs)" at bounding box center [237, 58] width 62 height 5
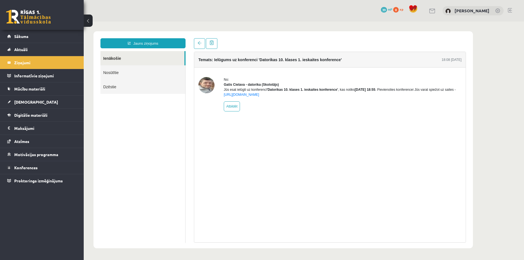
drag, startPoint x: 331, startPoint y: 97, endPoint x: 315, endPoint y: 96, distance: 15.4
click at [330, 97] on div "Jūs esat ielūgti uz konferenci 'Datorikas 10. klases 1. ieskaites konference' ,…" at bounding box center [343, 92] width 238 height 10
click at [112, 71] on link "Nosūtītie" at bounding box center [142, 72] width 85 height 14
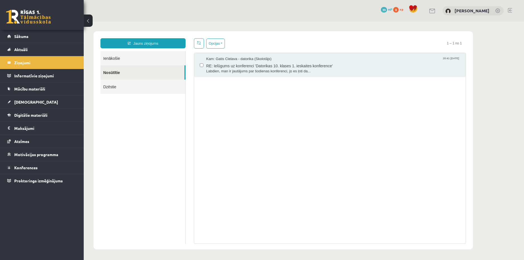
click at [112, 89] on link "Dzēstie" at bounding box center [142, 86] width 85 height 14
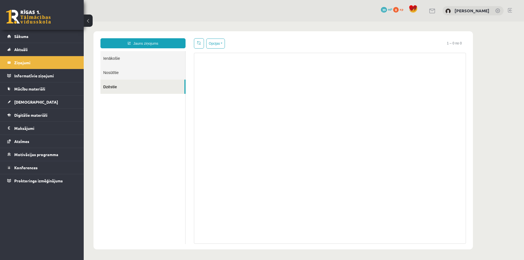
click at [120, 73] on link "Nosūtītie" at bounding box center [142, 72] width 85 height 14
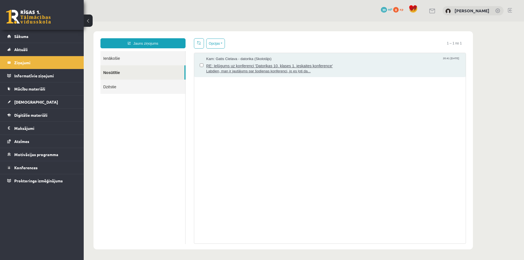
click at [227, 56] on span "Kam: Gatis Cielava - datorika (Skolotājs)" at bounding box center [238, 58] width 65 height 5
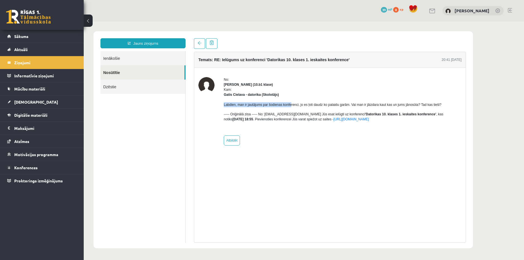
drag, startPoint x: 222, startPoint y: 104, endPoint x: 289, endPoint y: 106, distance: 67.3
click at [289, 106] on div "No: Vitālijs Čugunovs (10.b1 klase) Kam: Gatis Cielava - datorika (Skolotājs) L…" at bounding box center [329, 111] width 263 height 68
click at [291, 107] on div "Labdien, man ir jautājums par šodienas konferenci, jo es ļoti daudz ko palaidu …" at bounding box center [343, 114] width 238 height 34
click at [354, 103] on p "Labdien, man ir jautājums par šodienas konferenci, jo es ļoti daudz ko palaidu …" at bounding box center [343, 104] width 238 height 5
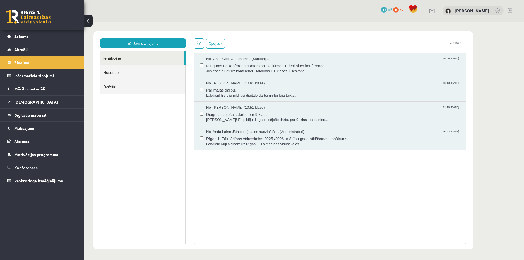
click at [115, 73] on link "Nosūtītie" at bounding box center [142, 72] width 85 height 14
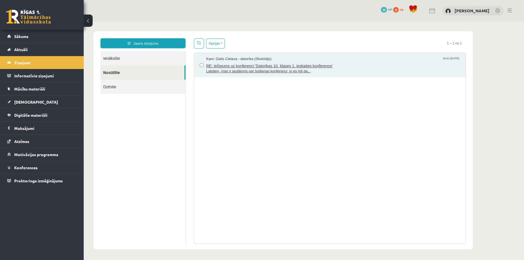
click at [226, 66] on span "RE: Ielūgums uz konferenci 'Datorikas 10. klases 1. ieskaites konference'" at bounding box center [333, 65] width 254 height 7
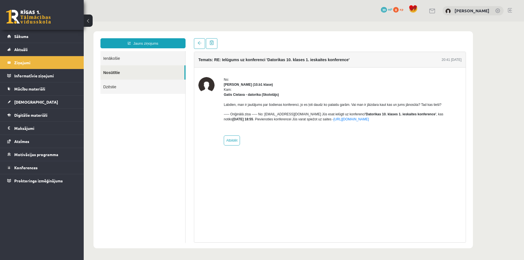
drag, startPoint x: 224, startPoint y: 103, endPoint x: 366, endPoint y: 120, distance: 143.3
click at [366, 120] on div "Labdien, man ir jautājums par šodienas konferenci, jo es ļoti daudz ko palaidu …" at bounding box center [343, 114] width 238 height 34
copy div "Labdien, man ir jautājums par šodienas konferenci, jo es ļoti daudz ko palaidu …"
click at [302, 127] on div "Labdien, man ir jautājums par šodienas konferenci, jo es ļoti daudz ko palaidu …" at bounding box center [343, 114] width 238 height 34
click at [333, 121] on link "[URL][DOMAIN_NAME]" at bounding box center [350, 119] width 35 height 4
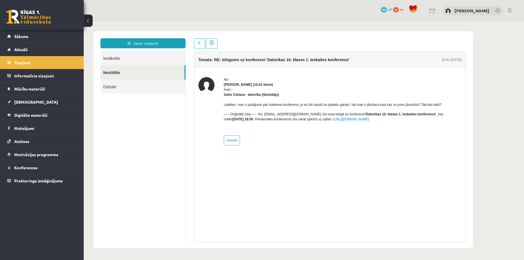
click at [107, 89] on link "Dzēstie" at bounding box center [142, 86] width 85 height 14
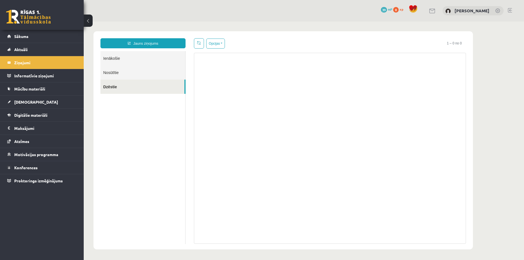
click at [115, 58] on link "Ienākošie" at bounding box center [142, 58] width 85 height 14
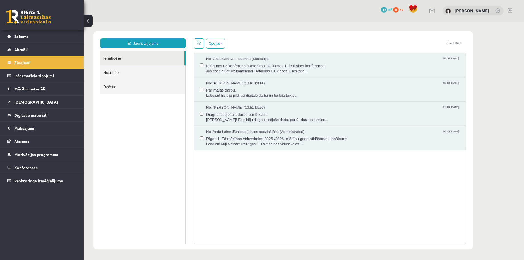
click at [115, 74] on link "Nosūtītie" at bounding box center [142, 72] width 85 height 14
